Goal: Information Seeking & Learning: Learn about a topic

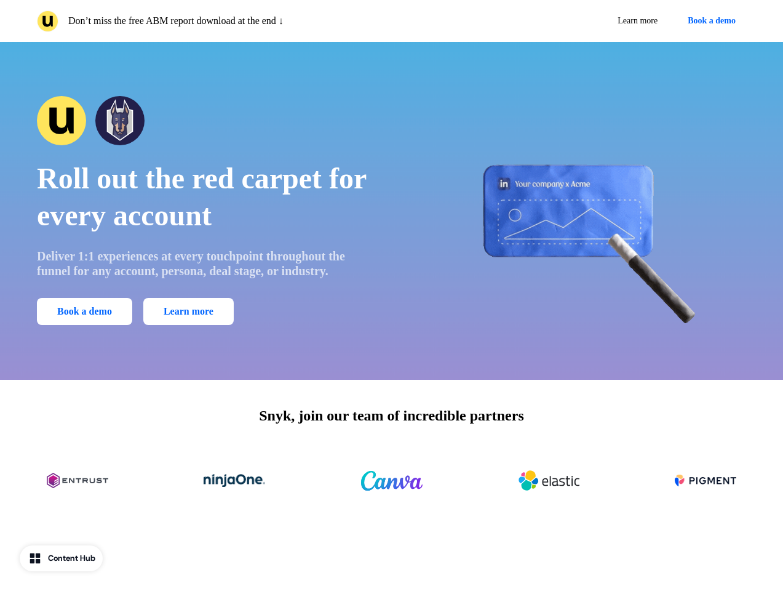
click at [391, 21] on div "Don’t miss the free ABM report download at the end ↓ Learn more Book a demo" at bounding box center [391, 21] width 783 height 42
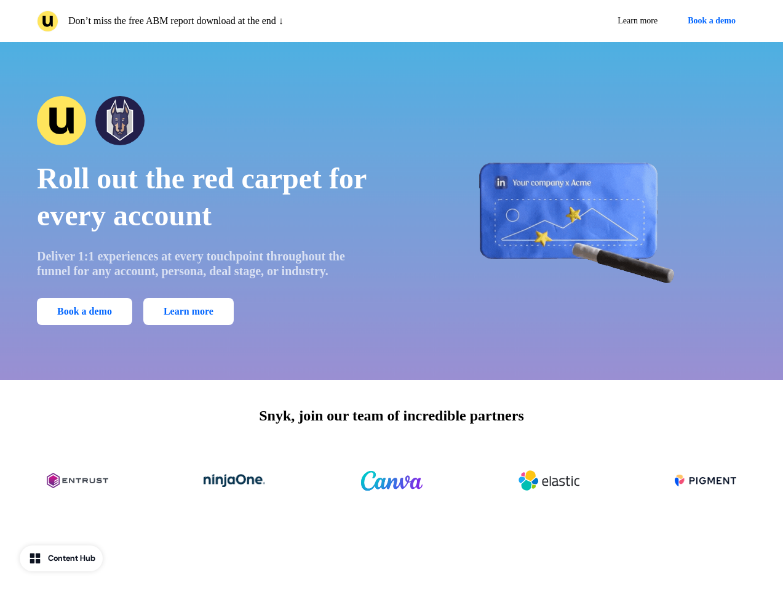
click at [212, 21] on p "Don’t miss the free ABM report download at the end ↓" at bounding box center [175, 21] width 215 height 15
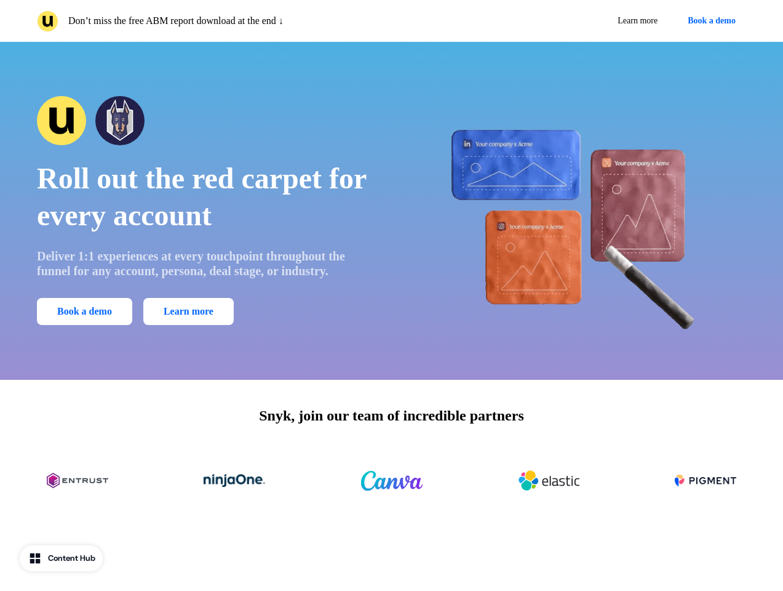
click at [572, 21] on div "Learn more Book a demo" at bounding box center [572, 21] width 350 height 22
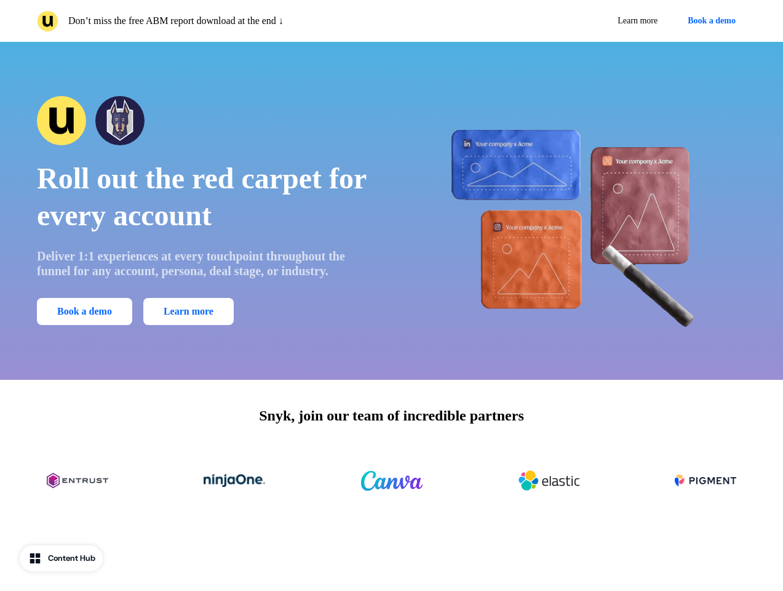
click at [710, 21] on button "Book a demo" at bounding box center [712, 21] width 69 height 22
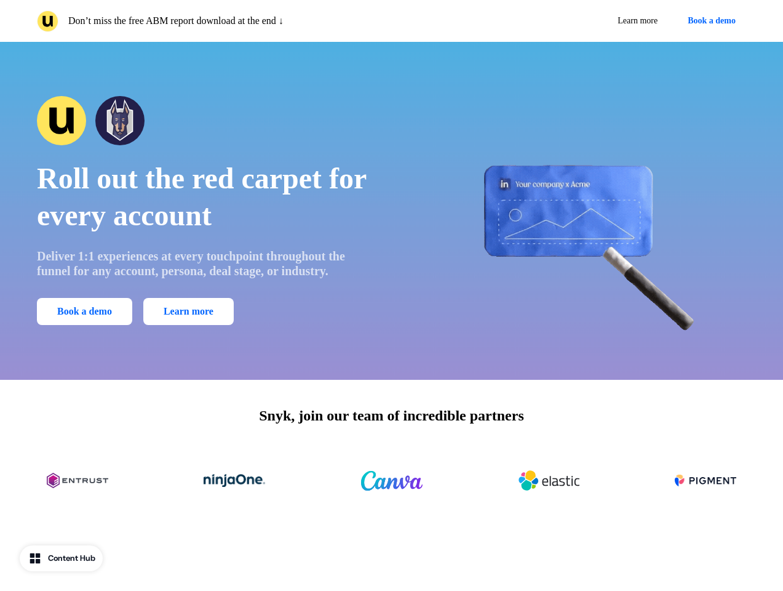
click at [391, 210] on div "Roll out the red carpet for every account Deliver 1:1 experiences at every touc…" at bounding box center [391, 211] width 783 height 338
click at [206, 210] on span "Roll out the red carpet for every account" at bounding box center [201, 197] width 329 height 70
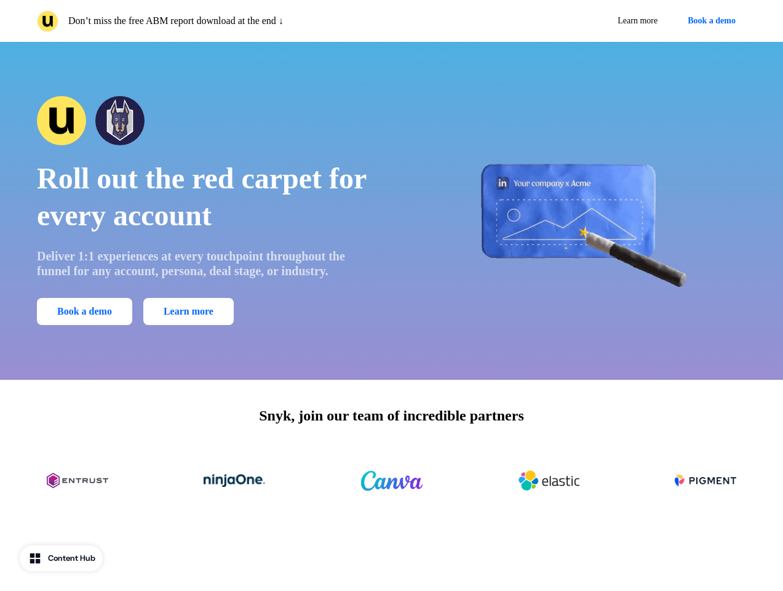
click at [206, 121] on div at bounding box center [206, 120] width 338 height 49
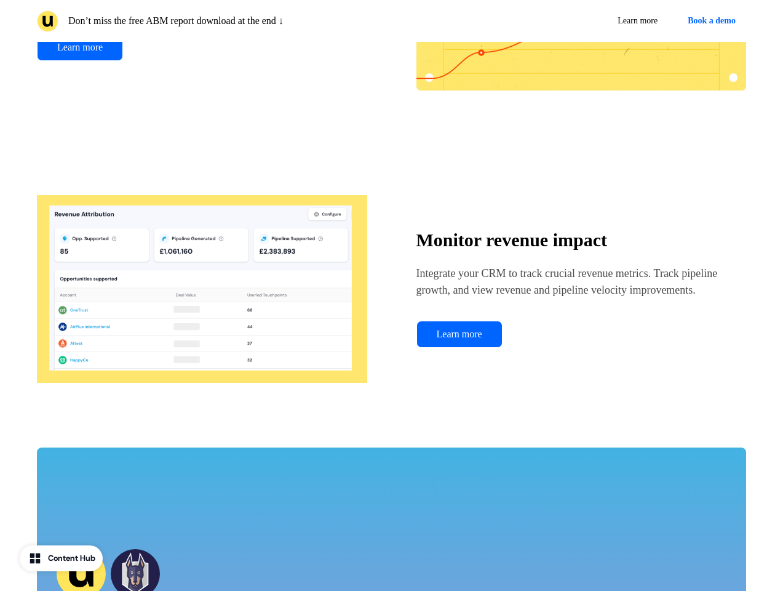
click at [578, 210] on div "Monitor revenue impact Integrate your CRM to track crucial revenue metrics. Tra…" at bounding box center [392, 289] width 710 height 246
